Goal: Find specific page/section: Find specific page/section

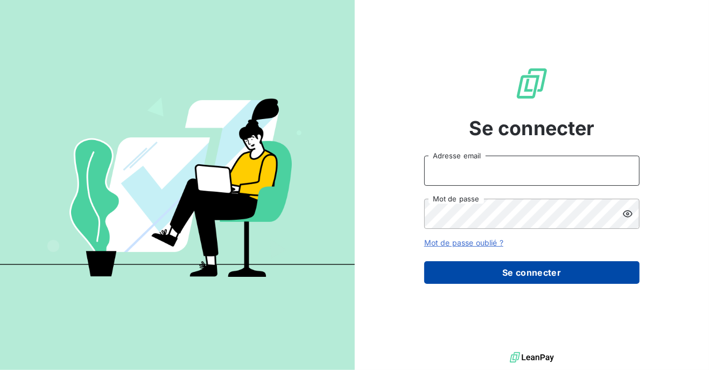
type input "[PERSON_NAME][EMAIL_ADDRESS][DOMAIN_NAME]"
click at [473, 272] on button "Se connecter" at bounding box center [531, 272] width 215 height 23
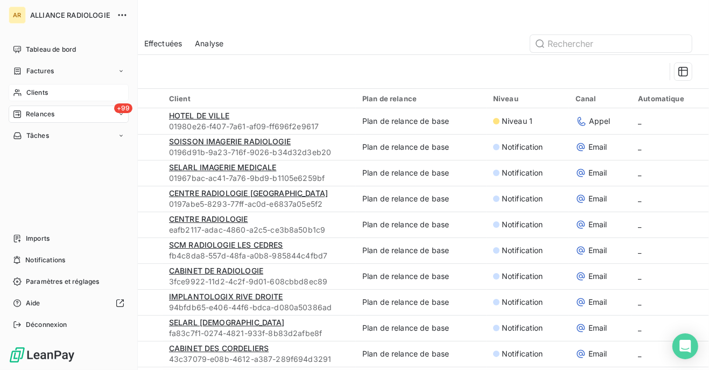
click at [29, 89] on span "Clients" at bounding box center [37, 93] width 22 height 10
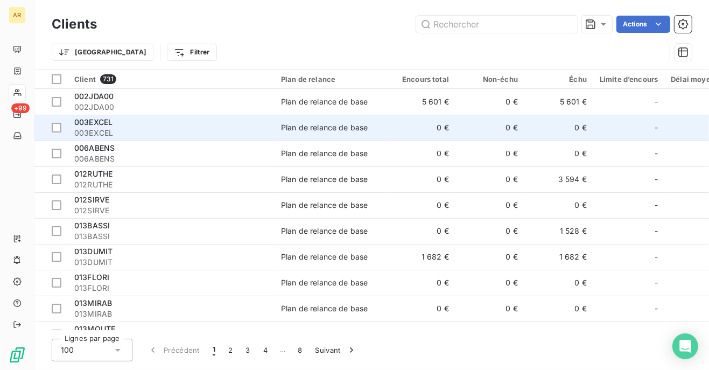
click at [102, 130] on span "003EXCEL" at bounding box center [171, 133] width 194 height 11
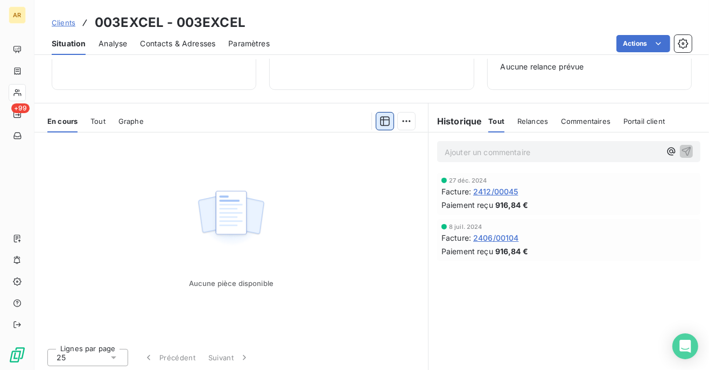
scroll to position [169, 0]
click at [499, 235] on span "2406/00104" at bounding box center [496, 236] width 46 height 11
